Goal: Information Seeking & Learning: Learn about a topic

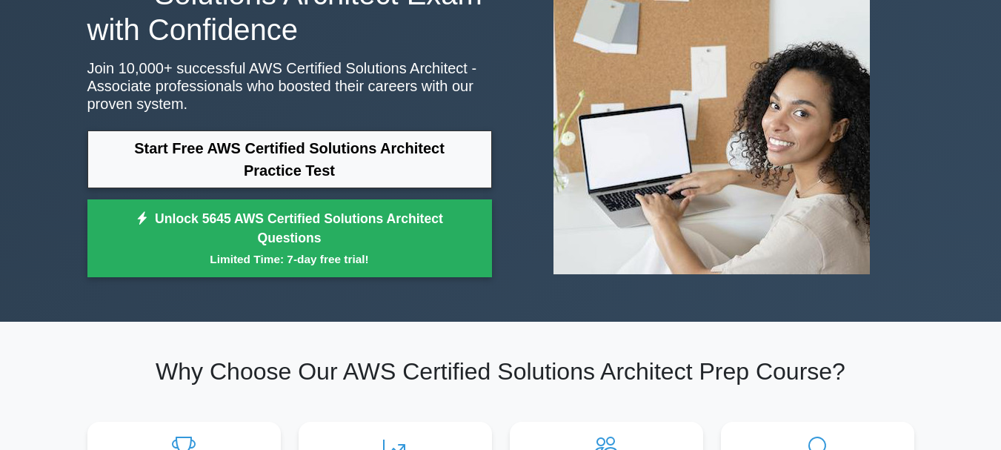
scroll to position [172, 0]
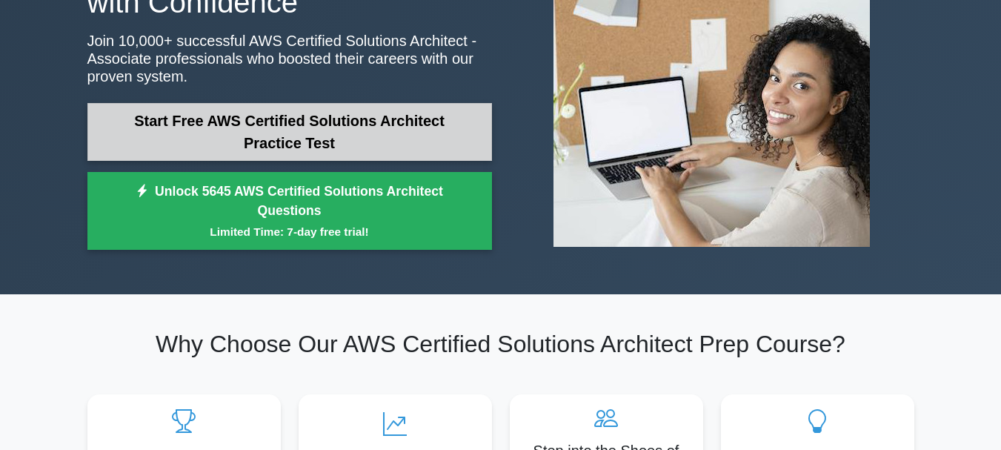
click at [371, 156] on link "Start Free AWS Certified Solutions Architect Practice Test" at bounding box center [289, 132] width 404 height 58
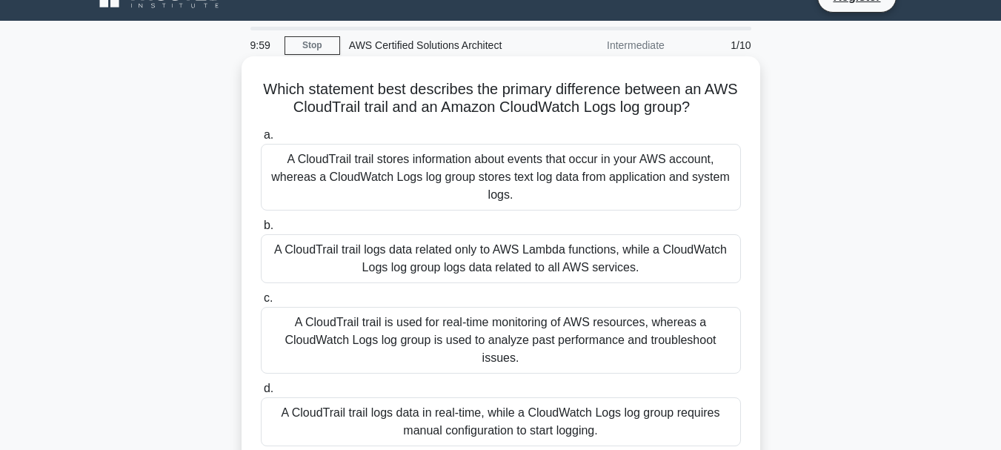
scroll to position [30, 0]
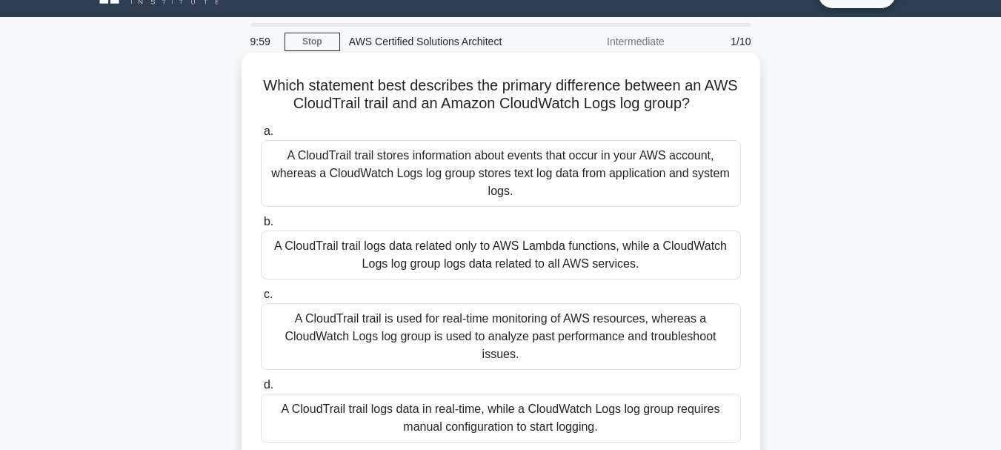
click at [370, 161] on div "A CloudTrail trail stores information about events that occur in your AWS accou…" at bounding box center [501, 173] width 480 height 67
click at [261, 136] on input "a. A CloudTrail trail stores information about events that occur in your AWS ac…" at bounding box center [261, 132] width 0 height 10
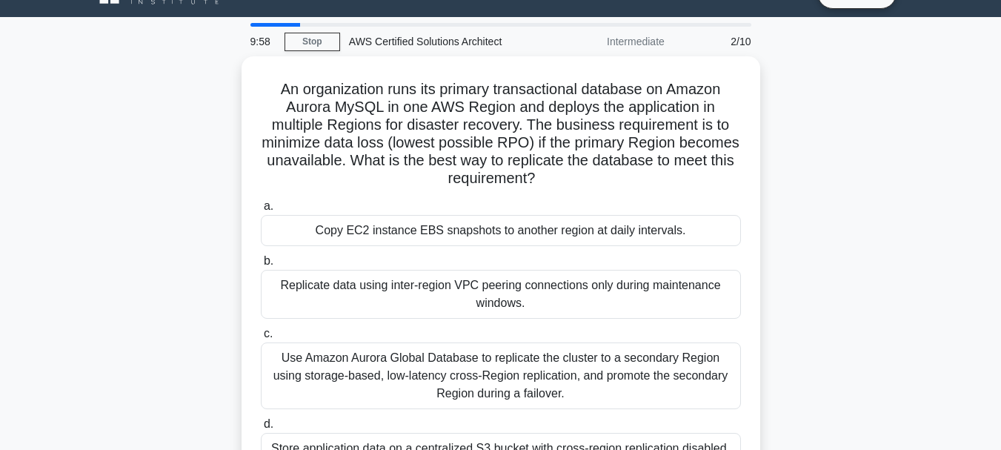
scroll to position [0, 0]
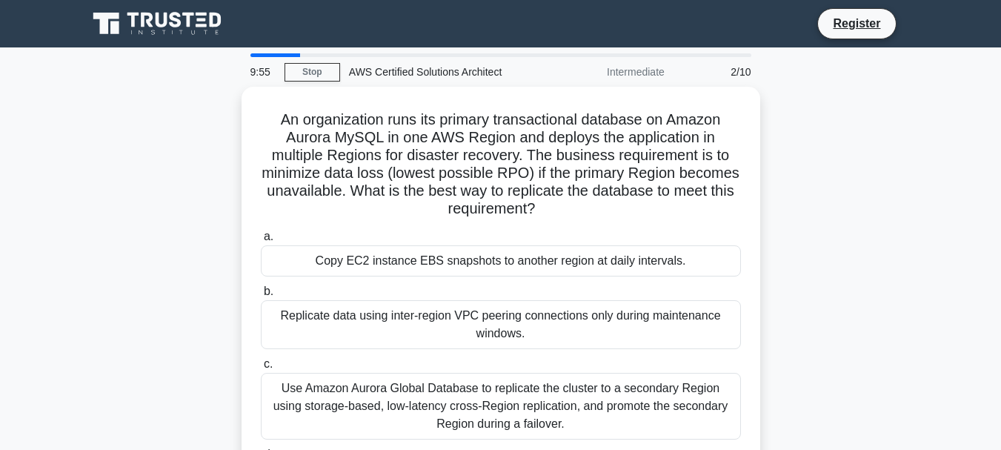
click at [612, 67] on div "Intermediate" at bounding box center [609, 72] width 130 height 30
click at [330, 73] on link "Stop" at bounding box center [312, 72] width 56 height 19
